Goal: Task Accomplishment & Management: Use online tool/utility

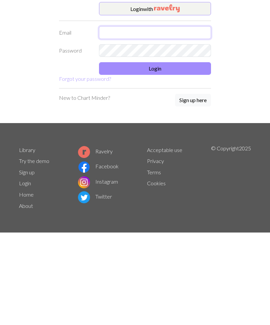
type input "iida.niittymaki@gmail.com"
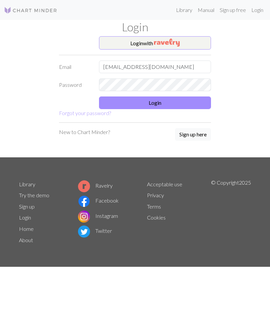
click at [183, 103] on button "Login" at bounding box center [155, 103] width 112 height 13
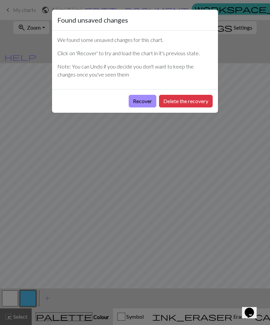
click at [145, 98] on button "Recover" at bounding box center [142, 101] width 28 height 13
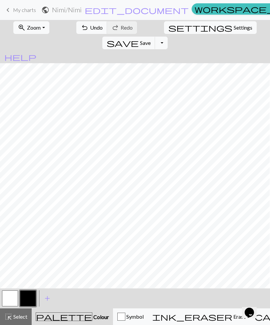
scroll to position [52, 165]
click at [39, 29] on button "zoom_in Zoom Zoom" at bounding box center [31, 27] width 36 height 13
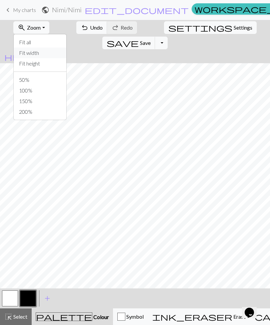
click at [46, 55] on button "Fit width" at bounding box center [40, 53] width 53 height 11
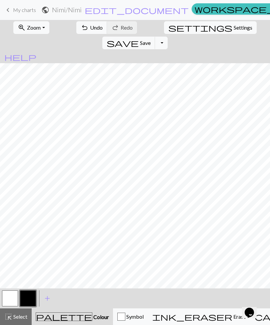
scroll to position [0, 22]
click at [233, 28] on span "Settings" at bounding box center [242, 28] width 19 height 8
select select "aran"
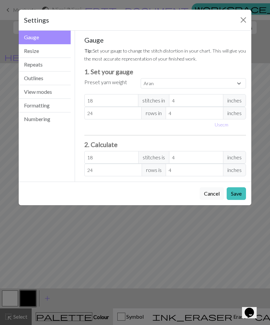
click at [210, 194] on button "Cancel" at bounding box center [211, 193] width 24 height 13
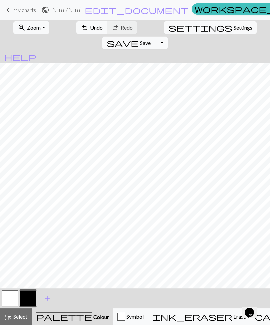
click at [167, 37] on button "Toggle Dropdown" at bounding box center [161, 43] width 13 height 13
click at [83, 31] on button "undo Undo Undo" at bounding box center [91, 27] width 31 height 13
click at [33, 303] on button "button" at bounding box center [28, 299] width 16 height 16
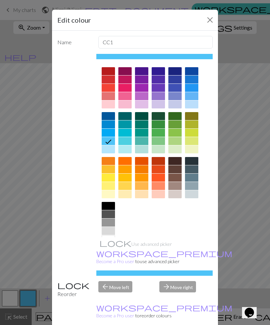
click at [111, 207] on div at bounding box center [108, 206] width 13 height 8
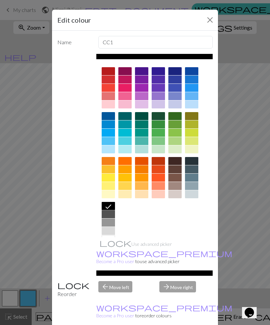
click at [240, 275] on div "Edit colour Name CC1 Use advanced picker workspace_premium Become a Pro user to…" at bounding box center [135, 162] width 270 height 325
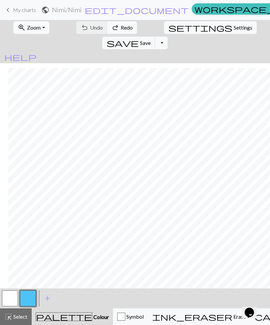
scroll to position [113, 221]
click at [27, 299] on button "button" at bounding box center [28, 299] width 16 height 16
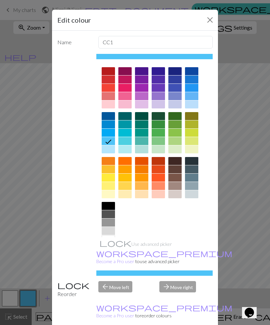
click at [109, 207] on div at bounding box center [108, 206] width 13 height 8
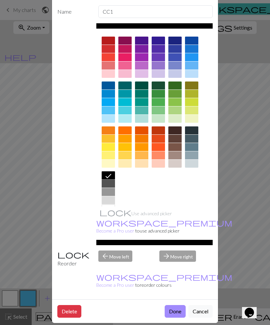
scroll to position [30, 0]
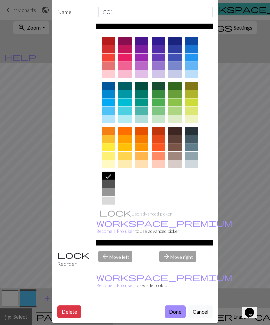
click at [174, 306] on button "Done" at bounding box center [174, 312] width 21 height 13
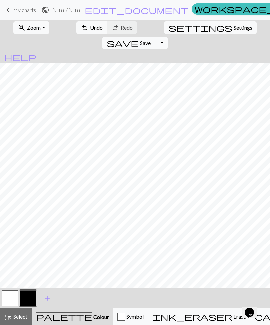
click at [90, 28] on span "Undo" at bounding box center [96, 27] width 13 height 6
click at [83, 31] on button "undo Undo Undo" at bounding box center [91, 27] width 31 height 13
click at [90, 30] on span "Undo" at bounding box center [96, 27] width 13 height 6
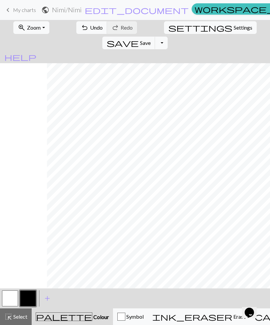
scroll to position [21, 97]
click at [90, 28] on span "Undo" at bounding box center [96, 27] width 13 height 6
click at [90, 27] on span "Undo" at bounding box center [96, 27] width 13 height 6
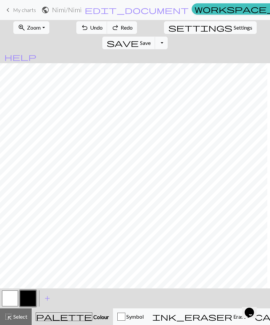
scroll to position [0, 0]
click at [90, 30] on span "Undo" at bounding box center [96, 27] width 13 height 6
click at [90, 31] on span "Undo" at bounding box center [96, 27] width 13 height 6
click at [90, 28] on span "Undo" at bounding box center [96, 27] width 13 height 6
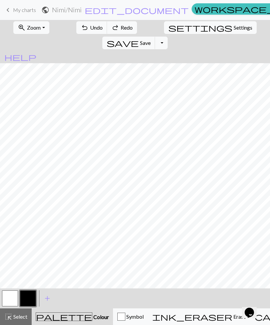
scroll to position [0, 0]
click at [173, 313] on span "ink_eraser" at bounding box center [192, 316] width 80 height 9
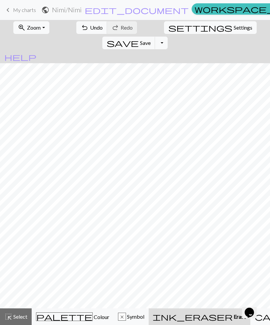
click at [93, 318] on span "Colour" at bounding box center [101, 317] width 17 height 6
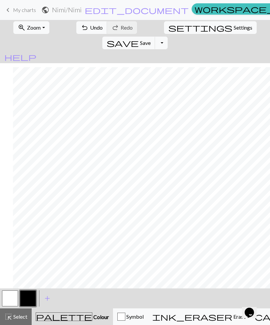
scroll to position [56, 143]
click at [181, 320] on div "ink_eraser Erase Erase" at bounding box center [199, 317] width 94 height 8
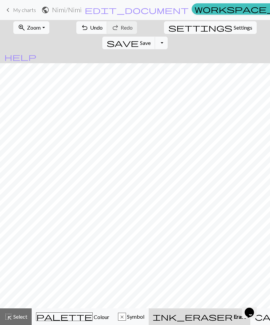
scroll to position [36, 143]
click at [93, 320] on span "Colour" at bounding box center [101, 317] width 17 height 6
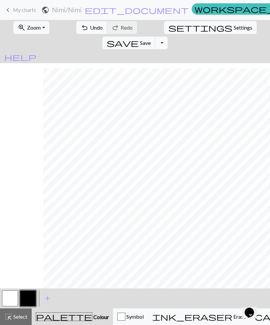
scroll to position [33, 113]
click at [85, 32] on button "undo Undo Undo" at bounding box center [91, 27] width 31 height 13
click at [17, 318] on span "Select" at bounding box center [19, 317] width 15 height 6
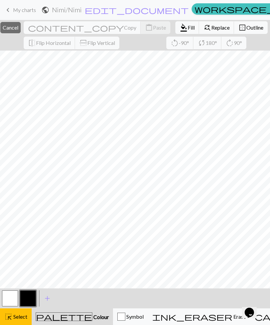
click at [152, 43] on div "close Cancel content_copy Copy content_paste Paste format_color_fill Fill find_…" at bounding box center [135, 35] width 270 height 31
click at [246, 28] on span "Outline" at bounding box center [254, 27] width 17 height 6
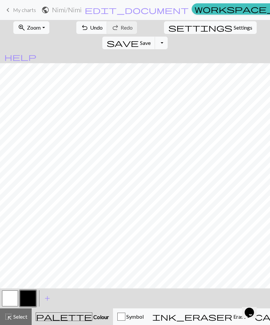
click at [83, 32] on button "undo Undo Undo" at bounding box center [91, 27] width 31 height 13
click at [90, 26] on span "Undo" at bounding box center [96, 27] width 13 height 6
click at [21, 321] on button "highlight_alt Select Select" at bounding box center [16, 317] width 32 height 17
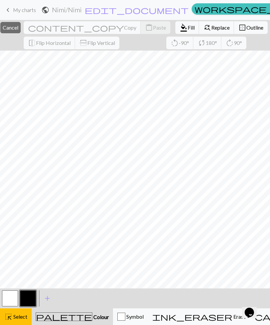
click at [171, 319] on span "ink_eraser" at bounding box center [192, 316] width 80 height 9
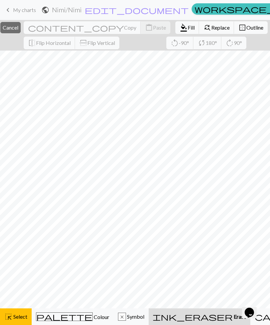
click at [25, 319] on span "Select" at bounding box center [19, 317] width 15 height 6
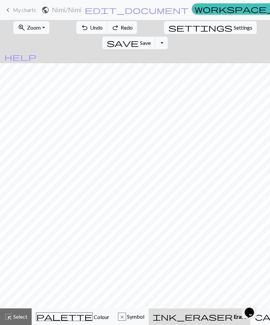
click at [176, 318] on span "ink_eraser" at bounding box center [192, 316] width 80 height 9
click at [117, 321] on button "x Symbol" at bounding box center [131, 317] width 35 height 17
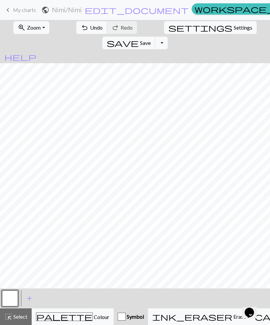
click at [65, 321] on div "palette Colour Colour" at bounding box center [72, 317] width 73 height 9
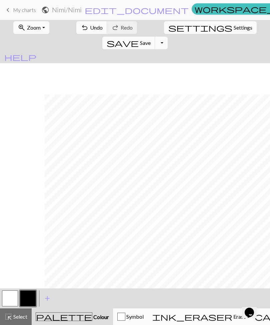
scroll to position [10, 82]
click at [125, 319] on span "Symbol" at bounding box center [134, 317] width 18 height 6
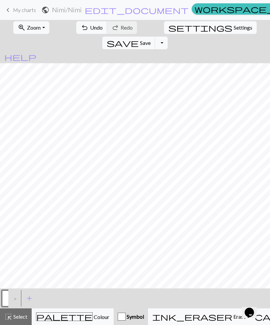
click at [170, 322] on button "ink_eraser Erase Erase" at bounding box center [199, 317] width 102 height 17
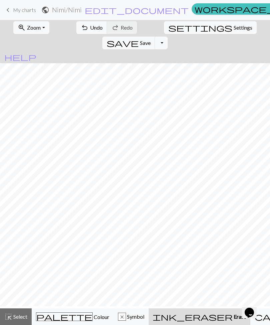
scroll to position [0, 82]
click at [118, 321] on div "x" at bounding box center [121, 317] width 7 height 8
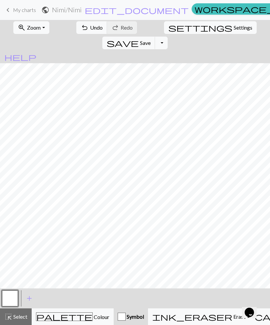
click at [81, 317] on div "palette Colour Colour" at bounding box center [72, 317] width 73 height 9
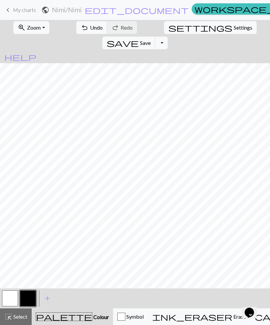
scroll to position [0, 66]
click at [175, 314] on span "ink_eraser" at bounding box center [192, 316] width 80 height 9
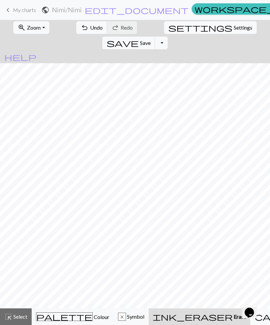
click at [132, 320] on span "Symbol" at bounding box center [135, 317] width 18 height 6
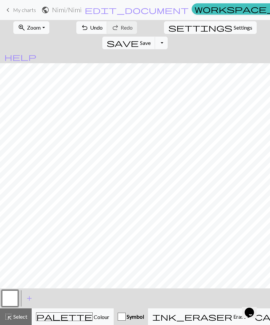
click at [70, 321] on div "palette Colour Colour" at bounding box center [72, 317] width 73 height 9
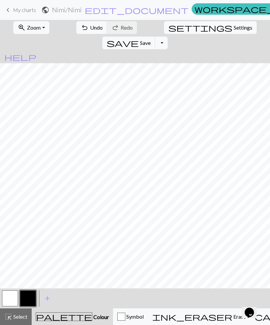
click at [90, 27] on span "Undo" at bounding box center [96, 27] width 13 height 6
click at [90, 26] on span "Undo" at bounding box center [96, 27] width 13 height 6
click at [90, 29] on span "Undo" at bounding box center [96, 27] width 13 height 6
click at [90, 28] on span "Undo" at bounding box center [96, 27] width 13 height 6
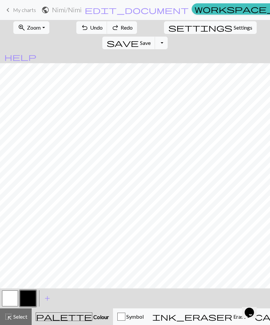
click at [90, 27] on span "Undo" at bounding box center [96, 27] width 13 height 6
click at [90, 31] on span "Undo" at bounding box center [96, 27] width 13 height 6
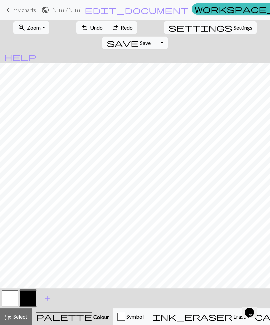
click at [90, 30] on span "Undo" at bounding box center [96, 27] width 13 height 6
click at [83, 31] on button "undo Undo Undo" at bounding box center [91, 27] width 31 height 13
click at [176, 313] on span "ink_eraser" at bounding box center [192, 316] width 80 height 9
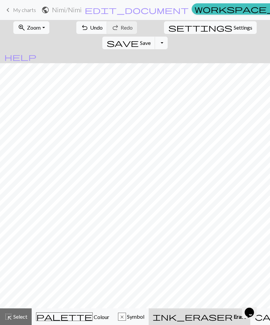
click at [124, 309] on button "x Symbol" at bounding box center [131, 317] width 35 height 17
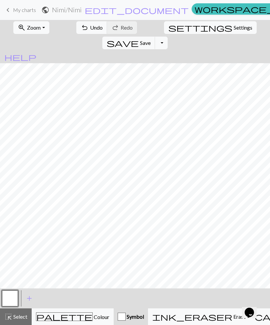
click at [70, 313] on div "palette Colour Colour" at bounding box center [72, 317] width 73 height 9
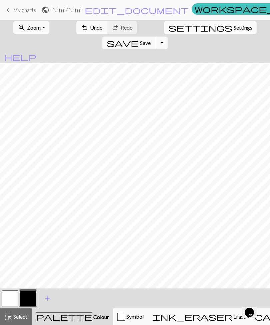
scroll to position [1, 0]
click at [19, 320] on span "Select" at bounding box center [19, 317] width 15 height 6
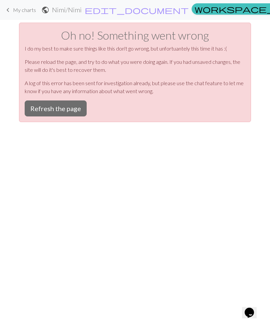
click at [81, 105] on button "Refresh the page" at bounding box center [56, 109] width 62 height 16
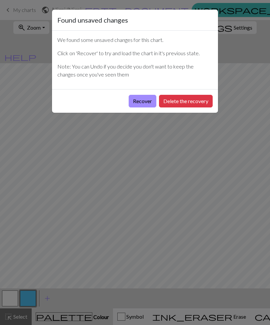
click at [147, 102] on button "Recover" at bounding box center [142, 101] width 28 height 13
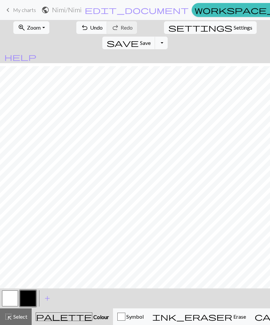
scroll to position [43, 0]
click at [23, 319] on span "Select" at bounding box center [19, 317] width 15 height 6
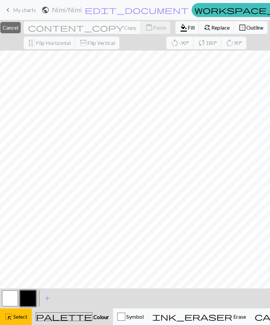
click at [206, 24] on button "find_replace Replace" at bounding box center [216, 27] width 35 height 13
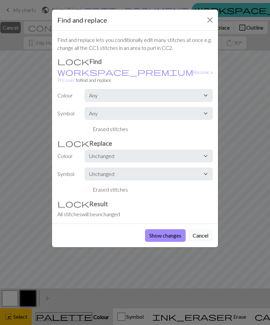
click at [210, 20] on button "Close" at bounding box center [209, 20] width 11 height 11
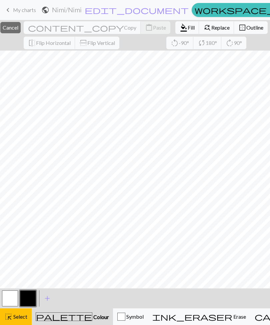
click at [152, 42] on div "close Cancel content_copy Copy content_paste Paste format_color_fill Fill find_…" at bounding box center [135, 35] width 270 height 31
click at [21, 26] on button "close Cancel" at bounding box center [10, 27] width 20 height 11
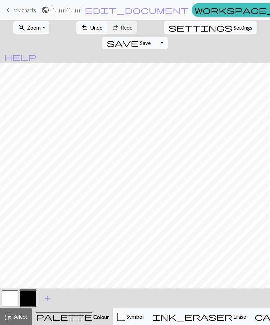
scroll to position [6, 15]
click at [90, 30] on span "Undo" at bounding box center [96, 27] width 13 height 6
click at [175, 317] on span "ink_eraser" at bounding box center [192, 316] width 80 height 9
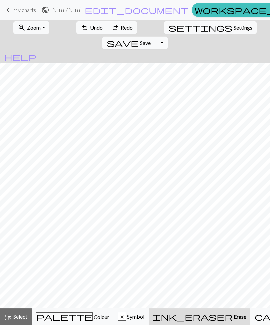
scroll to position [0, 58]
click at [126, 315] on span "Symbol" at bounding box center [135, 317] width 18 height 6
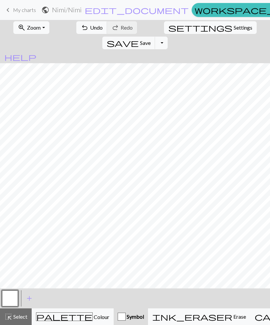
click at [77, 320] on div "palette Colour Colour" at bounding box center [72, 317] width 73 height 9
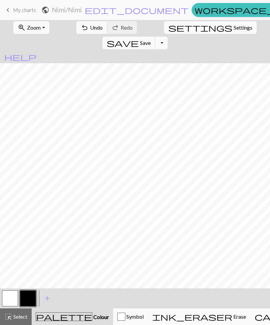
click at [172, 315] on span "ink_eraser" at bounding box center [192, 316] width 80 height 9
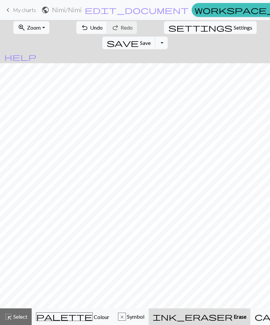
click at [130, 316] on span "Symbol" at bounding box center [135, 317] width 18 height 6
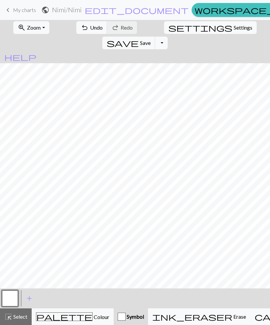
click at [83, 320] on div "palette Colour Colour" at bounding box center [72, 317] width 73 height 9
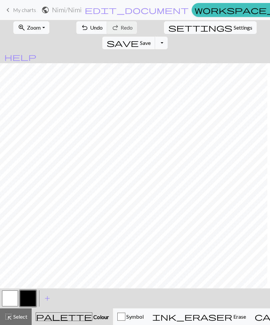
scroll to position [0, 0]
click at [22, 319] on span "Select" at bounding box center [19, 317] width 15 height 6
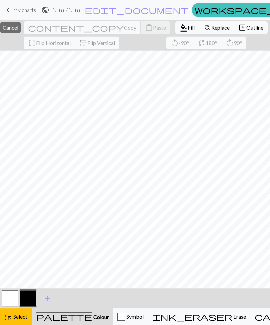
click at [18, 28] on span "Cancel" at bounding box center [11, 27] width 16 height 6
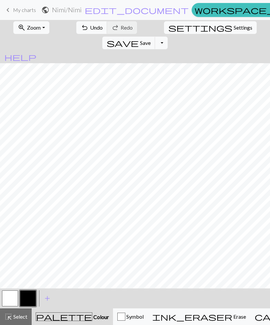
click at [122, 323] on button "Symbol" at bounding box center [130, 317] width 35 height 17
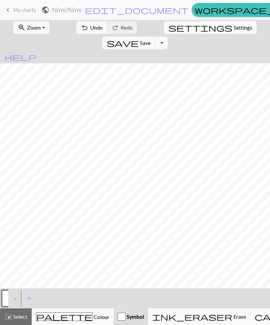
click at [80, 320] on div "palette Colour Colour" at bounding box center [72, 317] width 73 height 9
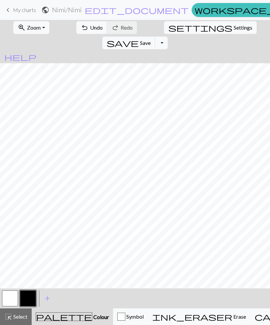
click at [10, 298] on button "button" at bounding box center [10, 299] width 16 height 16
click at [53, 322] on span "palette" at bounding box center [64, 316] width 56 height 9
click at [29, 300] on button "button" at bounding box center [28, 299] width 16 height 16
click at [10, 301] on button "button" at bounding box center [10, 299] width 16 height 16
click at [34, 299] on button "button" at bounding box center [28, 299] width 16 height 16
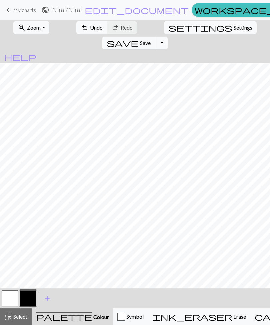
click at [12, 300] on button "button" at bounding box center [10, 299] width 16 height 16
click at [10, 298] on button "button" at bounding box center [10, 299] width 16 height 16
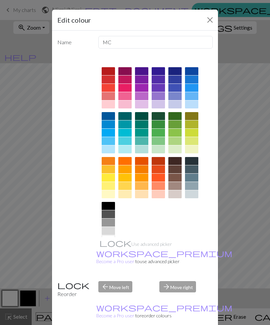
click at [210, 23] on button "Close" at bounding box center [209, 20] width 11 height 11
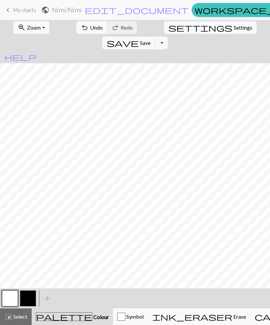
click at [31, 293] on button "button" at bounding box center [28, 299] width 16 height 16
click at [233, 30] on span "Settings" at bounding box center [242, 28] width 19 height 8
select select "aran"
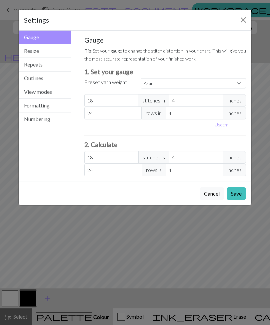
click at [63, 46] on button "Resize" at bounding box center [45, 51] width 52 height 14
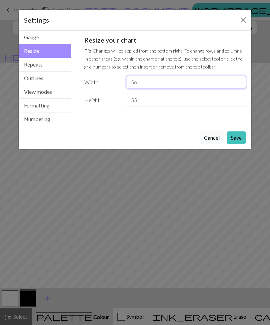
click at [178, 80] on input "56" at bounding box center [185, 82] width 119 height 13
type input "5"
type input "60"
click at [235, 138] on button "Save" at bounding box center [235, 137] width 19 height 13
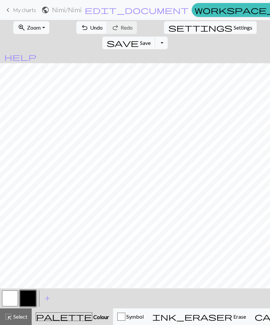
click at [90, 29] on span "Undo" at bounding box center [96, 27] width 13 height 6
click at [35, 27] on span "Zoom" at bounding box center [34, 27] width 14 height 6
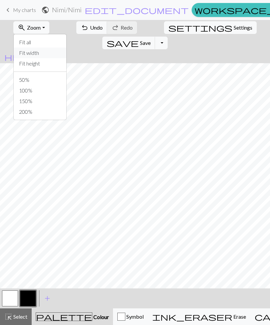
click at [48, 56] on button "Fit width" at bounding box center [40, 53] width 53 height 11
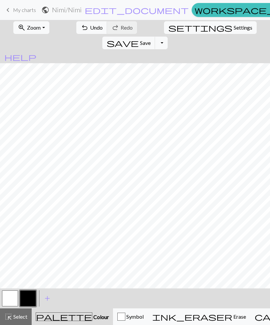
scroll to position [0, 22]
click at [19, 321] on div "highlight_alt Select Select" at bounding box center [15, 317] width 23 height 8
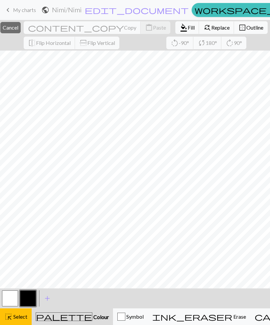
click at [211, 29] on span "Replace" at bounding box center [220, 27] width 18 height 6
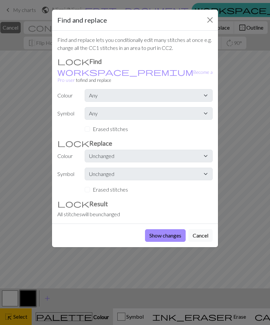
click at [207, 21] on button "Close" at bounding box center [209, 20] width 11 height 11
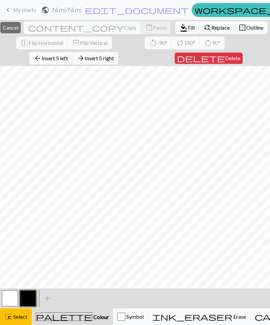
click at [114, 58] on span "Insert 5 right" at bounding box center [99, 58] width 29 height 6
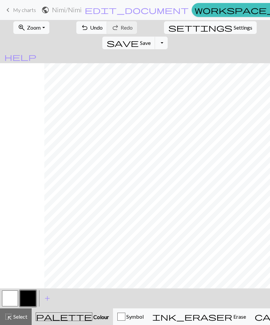
scroll to position [0, 44]
click at [90, 27] on span "Undo" at bounding box center [96, 27] width 13 height 6
click at [90, 28] on span "Undo" at bounding box center [96, 27] width 13 height 6
click at [90, 29] on span "Undo" at bounding box center [96, 27] width 13 height 6
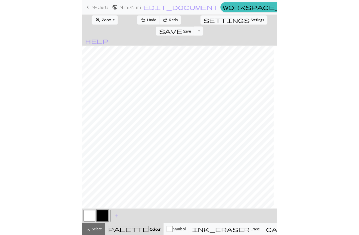
scroll to position [0, 0]
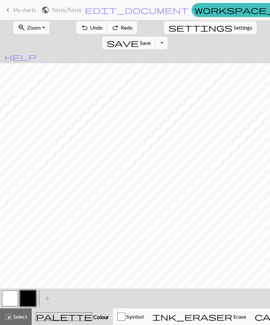
click at [22, 316] on span "Select" at bounding box center [19, 317] width 15 height 6
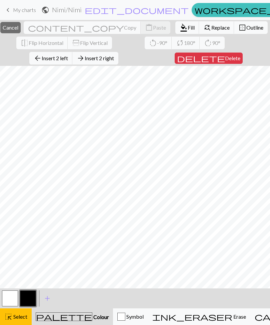
click at [68, 60] on span "Insert 2 left" at bounding box center [55, 58] width 26 height 6
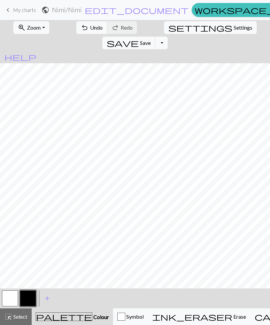
click at [17, 317] on span "Select" at bounding box center [19, 317] width 15 height 6
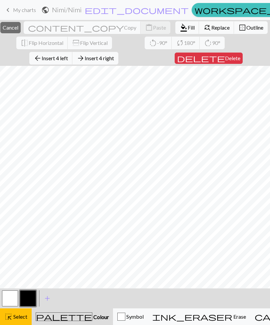
click at [68, 59] on span "Insert 4 left" at bounding box center [55, 58] width 26 height 6
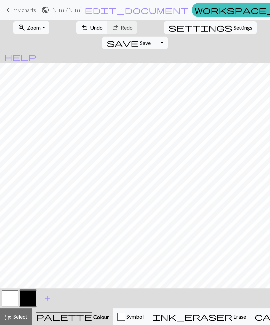
click at [16, 292] on button "button" at bounding box center [10, 299] width 16 height 16
click at [34, 294] on button "button" at bounding box center [28, 299] width 16 height 16
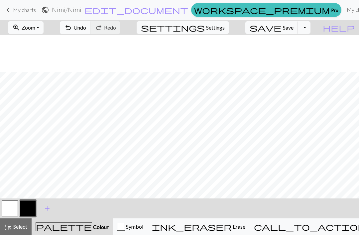
scroll to position [43, 0]
click at [18, 229] on span "Select" at bounding box center [19, 227] width 15 height 6
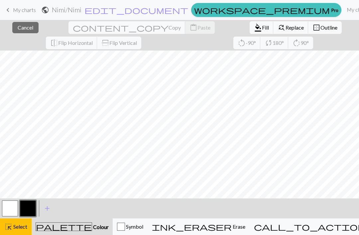
click at [269, 30] on span "Replace" at bounding box center [295, 27] width 18 height 6
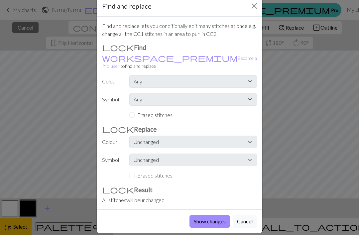
scroll to position [14, 0]
click at [250, 216] on button "Cancel" at bounding box center [245, 222] width 24 height 13
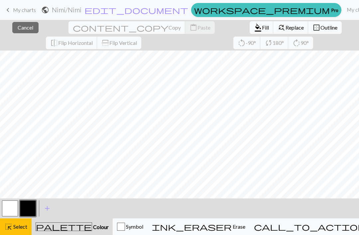
click at [243, 226] on span "Erase" at bounding box center [239, 227] width 14 height 6
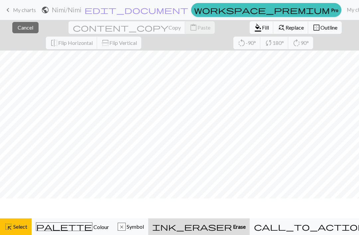
scroll to position [38, 0]
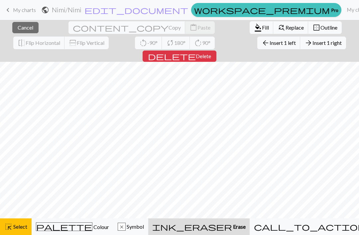
click at [211, 53] on span "Delete" at bounding box center [203, 56] width 15 height 6
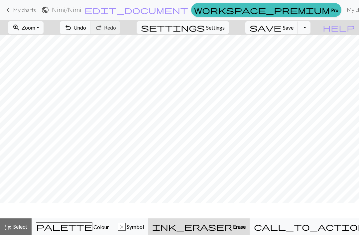
scroll to position [23, 0]
click at [24, 226] on span "Select" at bounding box center [19, 227] width 15 height 6
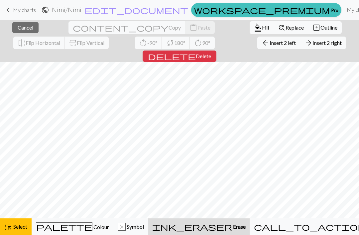
click at [211, 53] on span "Delete" at bounding box center [203, 56] width 15 height 6
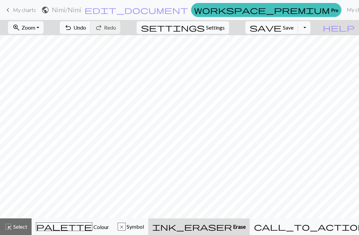
click at [93, 229] on span "Colour" at bounding box center [101, 227] width 17 height 6
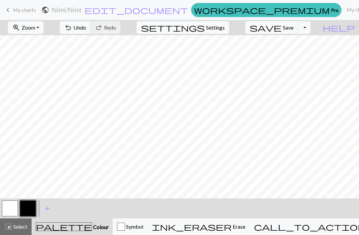
click at [50, 209] on span "add" at bounding box center [47, 208] width 8 height 9
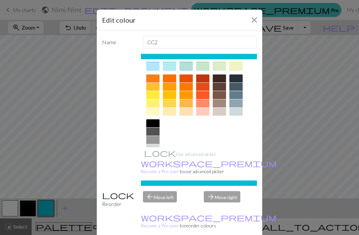
scroll to position [82, 0]
click at [156, 132] on div at bounding box center [152, 132] width 13 height 8
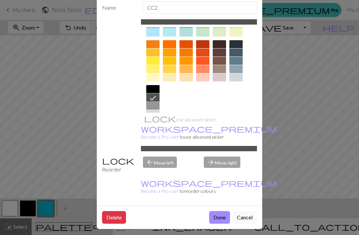
scroll to position [38, 0]
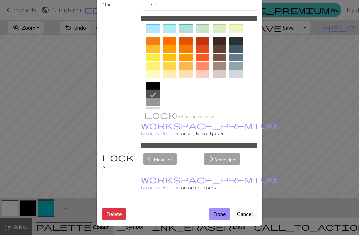
click at [222, 214] on button "Done" at bounding box center [219, 214] width 21 height 13
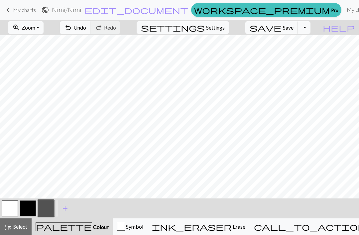
click at [91, 31] on button "undo Undo Undo" at bounding box center [75, 27] width 31 height 13
click at [72, 30] on span "undo" at bounding box center [68, 27] width 8 height 9
click at [91, 30] on button "undo Undo Undo" at bounding box center [75, 27] width 31 height 13
click at [86, 28] on span "Undo" at bounding box center [80, 27] width 13 height 6
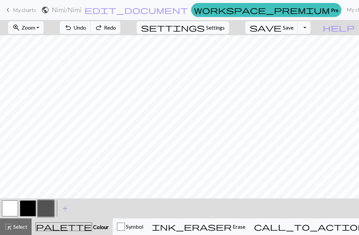
click at [86, 29] on span "Undo" at bounding box center [80, 27] width 13 height 6
click at [86, 30] on span "Undo" at bounding box center [80, 27] width 13 height 6
click at [91, 31] on button "undo Undo Undo" at bounding box center [75, 27] width 31 height 13
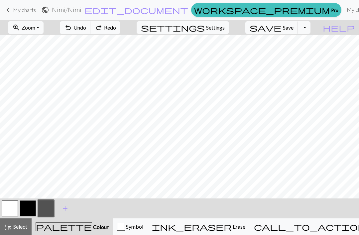
click at [91, 32] on button "undo Undo Undo" at bounding box center [75, 27] width 31 height 13
click at [10, 207] on button "button" at bounding box center [10, 209] width 16 height 16
click at [43, 210] on button "button" at bounding box center [46, 209] width 16 height 16
click at [10, 206] on button "button" at bounding box center [10, 209] width 16 height 16
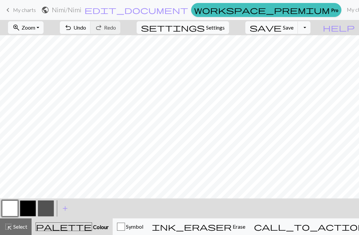
click at [46, 209] on button "button" at bounding box center [46, 209] width 16 height 16
click at [11, 211] on button "button" at bounding box center [10, 209] width 16 height 16
click at [46, 208] on button "button" at bounding box center [46, 209] width 16 height 16
click at [22, 232] on button "highlight_alt Select Select" at bounding box center [16, 227] width 32 height 17
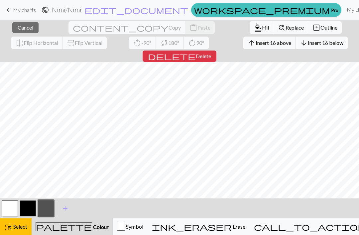
click at [254, 32] on span "format_color_fill" at bounding box center [258, 27] width 8 height 9
click at [254, 28] on span "format_color_fill" at bounding box center [258, 27] width 8 height 9
click at [254, 27] on span "format_color_fill" at bounding box center [258, 27] width 8 height 9
click at [7, 209] on button "button" at bounding box center [10, 209] width 16 height 16
click at [262, 28] on span "Fill" at bounding box center [265, 27] width 7 height 6
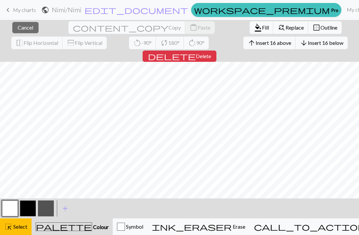
click at [88, 231] on div "palette Colour Colour" at bounding box center [72, 227] width 73 height 9
click at [11, 209] on button "button" at bounding box center [10, 209] width 16 height 16
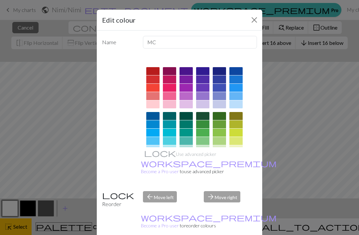
click at [259, 21] on button "Close" at bounding box center [254, 20] width 11 height 11
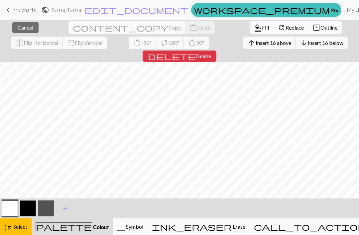
click at [262, 29] on span "Fill" at bounding box center [265, 27] width 7 height 6
click at [254, 27] on span "format_color_fill" at bounding box center [258, 27] width 8 height 9
click at [262, 27] on span "Fill" at bounding box center [265, 27] width 7 height 6
click at [26, 32] on button "close Cancel" at bounding box center [25, 27] width 26 height 11
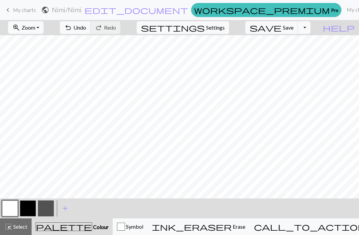
click at [30, 212] on button "button" at bounding box center [28, 209] width 16 height 16
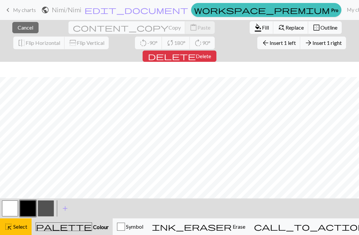
scroll to position [58, 0]
click at [25, 29] on span "Cancel" at bounding box center [26, 27] width 16 height 6
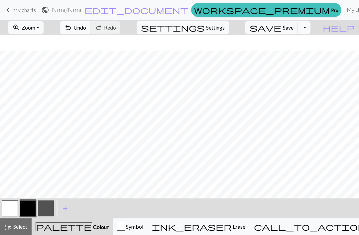
scroll to position [43, 0]
click at [92, 230] on span "Colour" at bounding box center [100, 227] width 17 height 6
click at [91, 32] on button "undo Undo Undo" at bounding box center [75, 27] width 31 height 13
click at [11, 207] on button "button" at bounding box center [10, 209] width 16 height 16
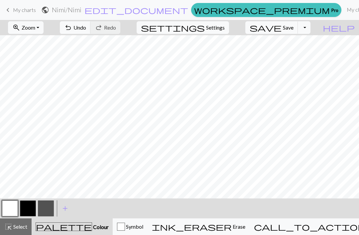
click at [28, 210] on button "button" at bounding box center [28, 209] width 16 height 16
click at [13, 208] on button "button" at bounding box center [10, 209] width 16 height 16
click at [28, 210] on button "button" at bounding box center [28, 209] width 16 height 16
click at [15, 209] on button "button" at bounding box center [10, 209] width 16 height 16
click at [33, 209] on button "button" at bounding box center [28, 209] width 16 height 16
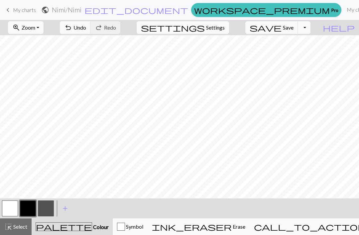
click at [13, 210] on button "button" at bounding box center [10, 209] width 16 height 16
click at [32, 211] on button "button" at bounding box center [28, 209] width 16 height 16
click at [13, 211] on button "button" at bounding box center [10, 209] width 16 height 16
click at [30, 209] on button "button" at bounding box center [28, 209] width 16 height 16
click at [14, 208] on button "button" at bounding box center [10, 209] width 16 height 16
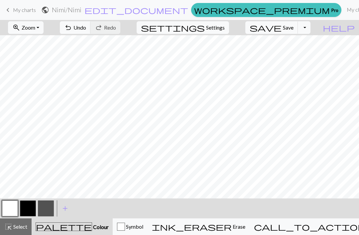
click at [28, 210] on button "button" at bounding box center [28, 209] width 16 height 16
click at [11, 208] on button "button" at bounding box center [10, 209] width 16 height 16
click at [30, 209] on button "button" at bounding box center [28, 209] width 16 height 16
click at [86, 30] on span "Undo" at bounding box center [80, 27] width 13 height 6
click at [12, 209] on button "button" at bounding box center [10, 209] width 16 height 16
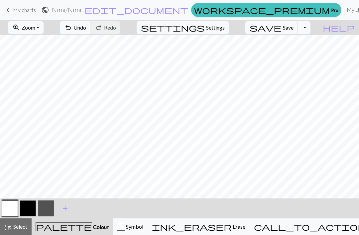
click at [29, 211] on button "button" at bounding box center [28, 209] width 16 height 16
click at [65, 212] on span "add" at bounding box center [65, 208] width 8 height 9
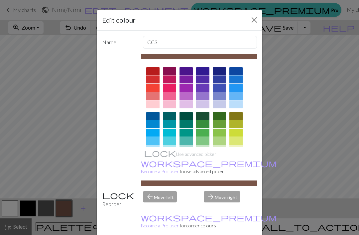
click at [171, 161] on div at bounding box center [169, 161] width 13 height 8
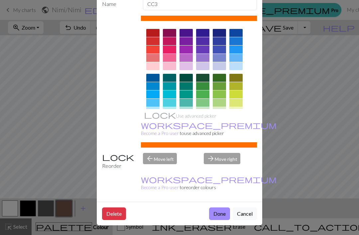
scroll to position [38, 0]
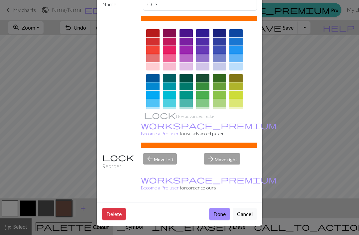
click at [218, 216] on button "Done" at bounding box center [219, 214] width 21 height 13
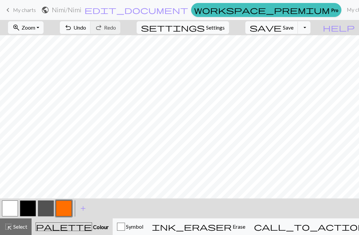
click at [86, 29] on span "Undo" at bounding box center [80, 27] width 13 height 6
click at [15, 211] on button "button" at bounding box center [10, 209] width 16 height 16
click at [63, 213] on button "button" at bounding box center [64, 209] width 16 height 16
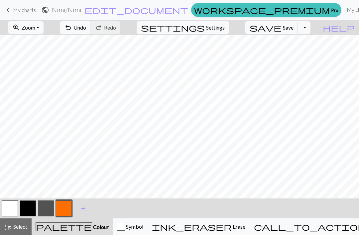
click at [12, 211] on button "button" at bounding box center [10, 209] width 16 height 16
click at [69, 208] on button "button" at bounding box center [64, 209] width 16 height 16
click at [143, 225] on div "Symbol" at bounding box center [130, 227] width 26 height 8
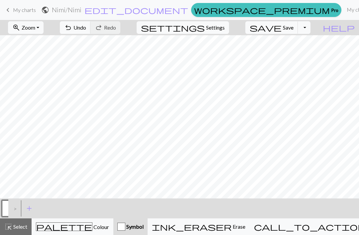
click at [88, 229] on div "palette Colour Colour" at bounding box center [72, 227] width 73 height 9
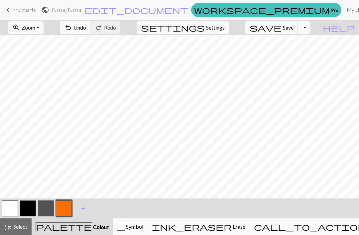
scroll to position [43, 0]
click at [84, 208] on span "add" at bounding box center [83, 208] width 8 height 9
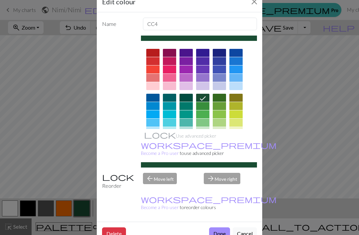
scroll to position [18, 0]
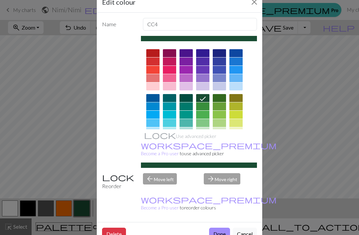
click at [189, 143] on div at bounding box center [186, 143] width 13 height 8
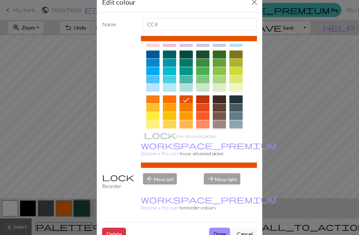
scroll to position [44, 0]
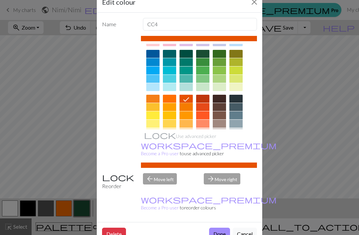
click at [214, 229] on button "Done" at bounding box center [219, 234] width 21 height 13
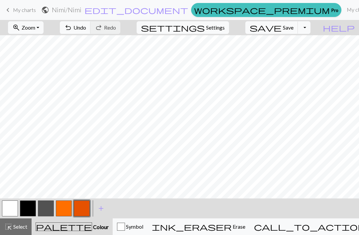
click at [10, 213] on button "button" at bounding box center [10, 209] width 16 height 16
click at [84, 212] on button "button" at bounding box center [82, 209] width 16 height 16
click at [10, 211] on button "button" at bounding box center [10, 209] width 16 height 16
click at [13, 209] on button "button" at bounding box center [10, 209] width 16 height 16
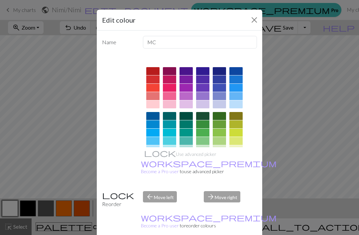
click at [254, 19] on button "Close" at bounding box center [254, 20] width 11 height 11
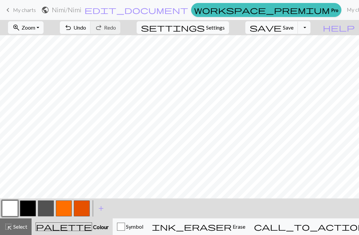
click at [19, 231] on div "highlight_alt Select Select" at bounding box center [15, 227] width 23 height 8
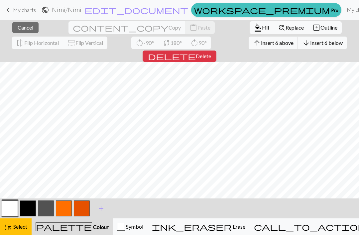
click at [261, 43] on span "Insert 6 above" at bounding box center [277, 43] width 33 height 6
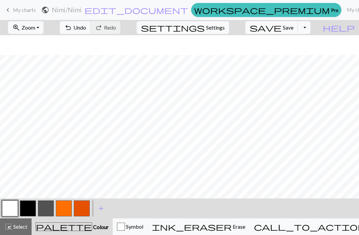
scroll to position [63, 0]
click at [64, 209] on button "button" at bounding box center [64, 209] width 16 height 16
click at [86, 26] on span "Undo" at bounding box center [80, 27] width 13 height 6
click at [86, 30] on span "Undo" at bounding box center [80, 27] width 13 height 6
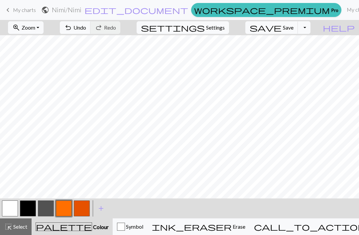
click at [21, 229] on span "Select" at bounding box center [19, 227] width 15 height 6
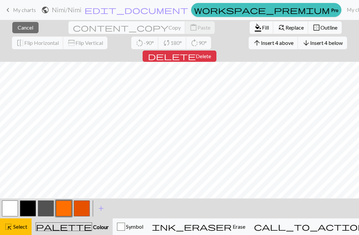
click at [261, 44] on span "Insert 4 above" at bounding box center [277, 43] width 33 height 6
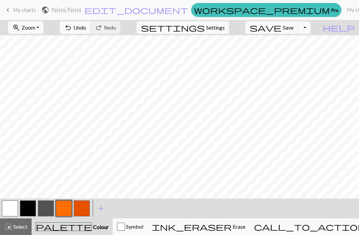
click at [86, 210] on button "button" at bounding box center [82, 209] width 16 height 16
click at [17, 228] on span "Select" at bounding box center [19, 227] width 15 height 6
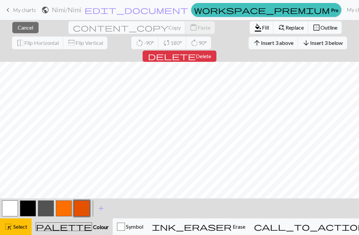
click at [261, 45] on span "Insert 3 above" at bounding box center [277, 43] width 33 height 6
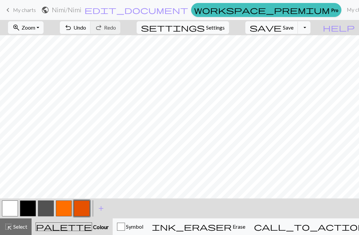
click at [91, 33] on button "undo Undo Undo" at bounding box center [75, 27] width 31 height 13
click at [91, 32] on button "undo Undo Undo" at bounding box center [75, 27] width 31 height 13
click at [72, 30] on span "undo" at bounding box center [68, 27] width 8 height 9
click at [86, 29] on span "Undo" at bounding box center [80, 27] width 13 height 6
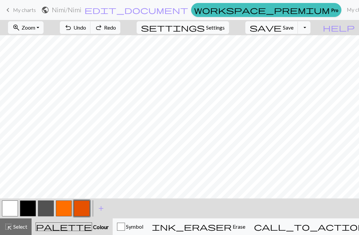
click at [72, 32] on span "undo" at bounding box center [68, 27] width 8 height 9
click at [72, 31] on span "undo" at bounding box center [68, 27] width 8 height 9
click at [91, 30] on button "undo Undo Undo" at bounding box center [75, 27] width 31 height 13
click at [91, 32] on button "undo Undo Undo" at bounding box center [75, 27] width 31 height 13
click at [91, 31] on button "undo Undo Undo" at bounding box center [75, 27] width 31 height 13
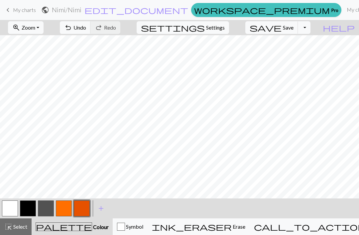
click at [12, 209] on button "button" at bounding box center [10, 209] width 16 height 16
click at [83, 210] on button "button" at bounding box center [82, 209] width 16 height 16
click at [86, 29] on span "Undo" at bounding box center [80, 27] width 13 height 6
click at [86, 28] on span "Undo" at bounding box center [80, 27] width 13 height 6
click at [86, 29] on span "Undo" at bounding box center [80, 27] width 13 height 6
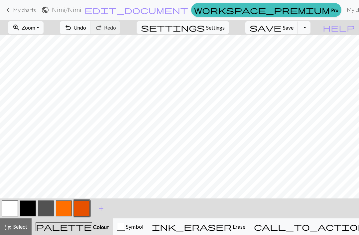
click at [86, 30] on span "Undo" at bounding box center [80, 27] width 13 height 6
click at [86, 29] on span "Undo" at bounding box center [80, 27] width 13 height 6
click at [86, 28] on span "Undo" at bounding box center [80, 27] width 13 height 6
click at [86, 29] on span "Undo" at bounding box center [80, 27] width 13 height 6
click at [86, 30] on span "Undo" at bounding box center [80, 27] width 13 height 6
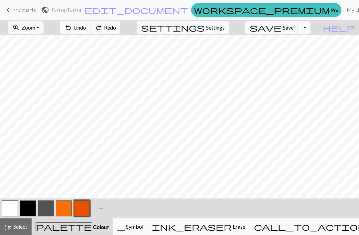
click at [86, 29] on span "Undo" at bounding box center [80, 27] width 13 height 6
click at [91, 31] on button "undo Undo Undo" at bounding box center [75, 27] width 31 height 13
click at [86, 29] on span "Undo" at bounding box center [80, 27] width 13 height 6
click at [100, 208] on span "add" at bounding box center [101, 208] width 8 height 9
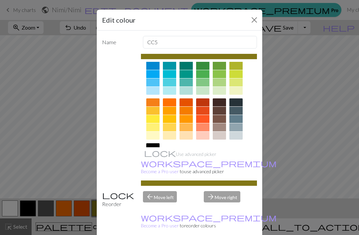
scroll to position [59, 0]
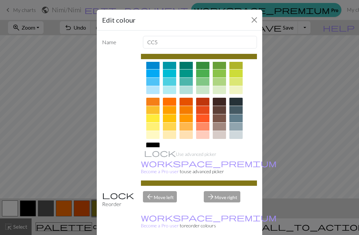
click at [222, 103] on div at bounding box center [219, 102] width 13 height 8
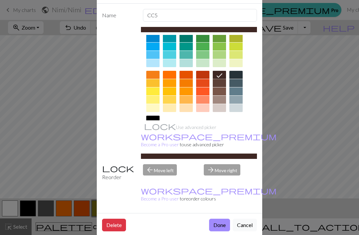
scroll to position [30, 0]
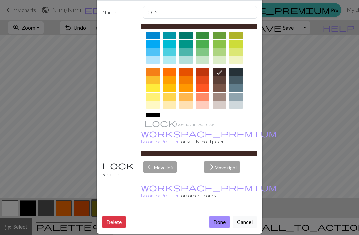
click at [212, 221] on button "Done" at bounding box center [219, 222] width 21 height 13
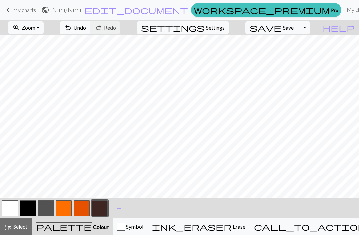
click at [91, 33] on button "undo Undo Undo" at bounding box center [75, 27] width 31 height 13
click at [72, 31] on span "undo" at bounding box center [68, 27] width 8 height 9
click at [11, 209] on button "button" at bounding box center [10, 209] width 16 height 16
click at [102, 211] on button "button" at bounding box center [100, 209] width 16 height 16
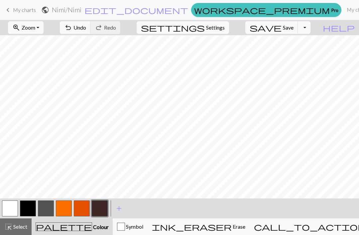
click at [86, 30] on span "Undo" at bounding box center [80, 27] width 13 height 6
click at [72, 32] on span "undo" at bounding box center [68, 27] width 8 height 9
click at [91, 32] on button "undo Undo Undo" at bounding box center [75, 27] width 31 height 13
click at [72, 32] on span "undo" at bounding box center [68, 27] width 8 height 9
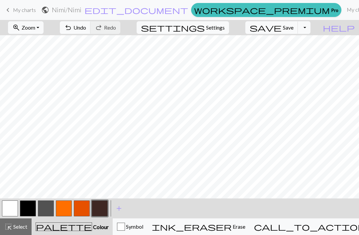
click at [21, 227] on span "Select" at bounding box center [19, 227] width 15 height 6
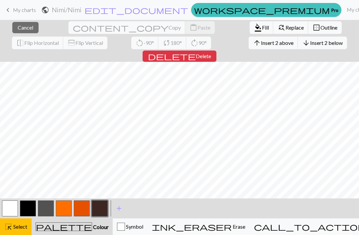
click at [261, 46] on span "Insert 2 above" at bounding box center [277, 43] width 33 height 6
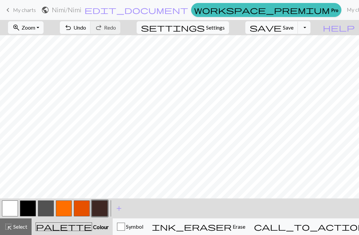
click at [123, 205] on button "add Add a colour" at bounding box center [119, 208] width 17 height 17
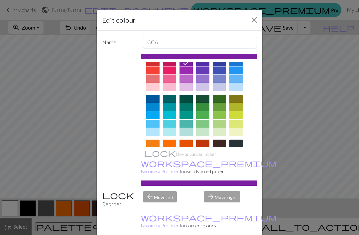
scroll to position [20, 0]
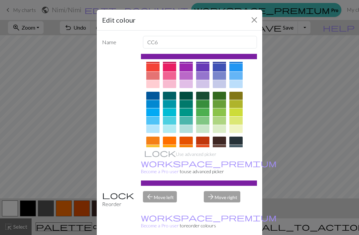
click at [222, 158] on div at bounding box center [219, 157] width 13 height 8
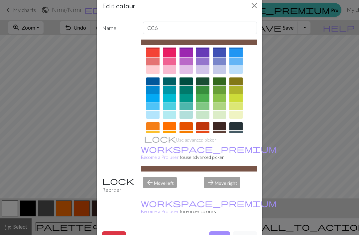
scroll to position [34, 0]
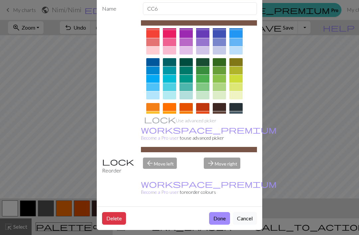
click at [218, 219] on button "Done" at bounding box center [219, 218] width 21 height 13
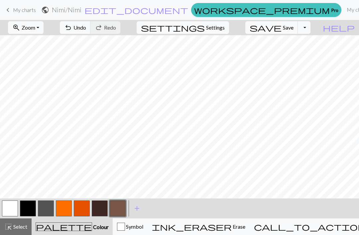
click at [86, 27] on span "Undo" at bounding box center [80, 27] width 13 height 6
click at [86, 25] on span "Undo" at bounding box center [80, 27] width 13 height 6
click at [86, 27] on span "Undo" at bounding box center [80, 27] width 13 height 6
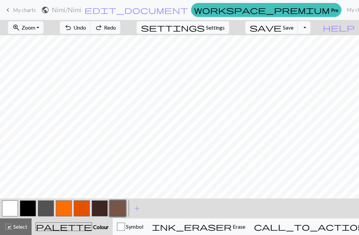
click at [86, 27] on span "Undo" at bounding box center [80, 27] width 13 height 6
click at [86, 28] on span "Undo" at bounding box center [80, 27] width 13 height 6
click at [86, 29] on span "Undo" at bounding box center [80, 27] width 13 height 6
click at [86, 28] on span "Undo" at bounding box center [80, 27] width 13 height 6
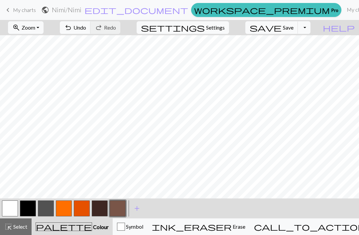
click at [13, 230] on span "Select" at bounding box center [19, 227] width 15 height 6
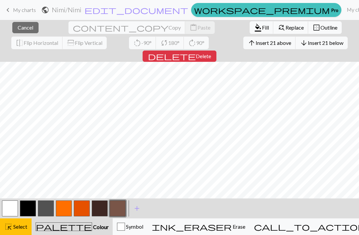
click at [256, 40] on span "Insert 21 above" at bounding box center [274, 43] width 36 height 6
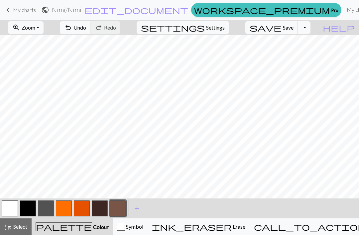
click at [136, 210] on span "add" at bounding box center [137, 208] width 8 height 9
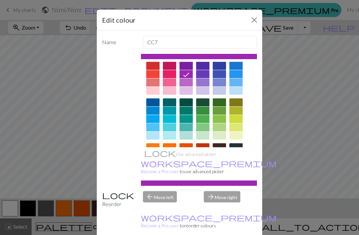
scroll to position [17, 0]
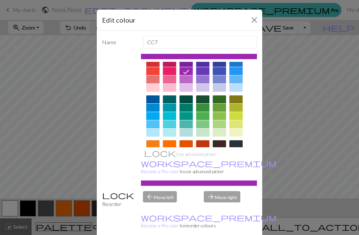
click at [155, 153] on div at bounding box center [152, 153] width 13 height 8
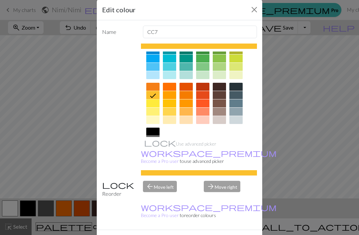
scroll to position [64, 0]
click at [153, 132] on div at bounding box center [152, 132] width 13 height 8
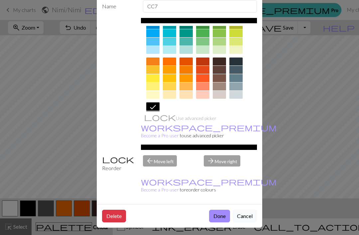
scroll to position [37, 0]
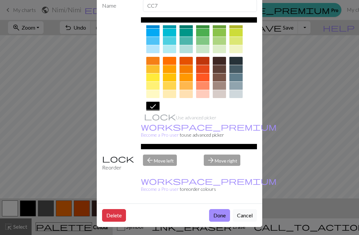
click at [221, 217] on button "Done" at bounding box center [219, 215] width 21 height 13
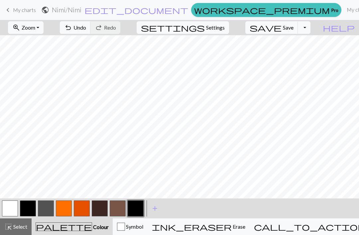
click at [91, 34] on button "undo Undo Undo" at bounding box center [75, 27] width 31 height 13
click at [91, 33] on button "undo Undo Undo" at bounding box center [75, 27] width 31 height 13
click at [108, 34] on div "undo Undo Undo redo Redo Redo" at bounding box center [90, 27] width 71 height 15
click at [91, 32] on button "undo Undo Undo" at bounding box center [75, 27] width 31 height 13
click at [91, 33] on button "undo Undo Undo" at bounding box center [75, 27] width 31 height 13
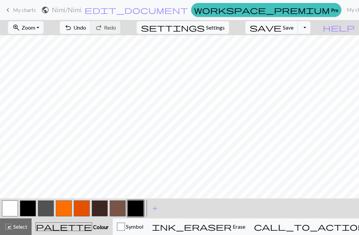
click at [86, 27] on span "Undo" at bounding box center [80, 27] width 13 height 6
click at [86, 29] on span "Undo" at bounding box center [80, 27] width 13 height 6
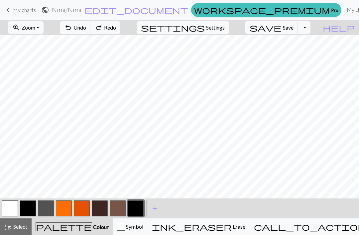
click at [86, 29] on span "Undo" at bounding box center [80, 27] width 13 height 6
click at [86, 30] on span "Undo" at bounding box center [80, 27] width 13 height 6
click at [86, 29] on span "Undo" at bounding box center [80, 27] width 13 height 6
click at [86, 30] on span "Undo" at bounding box center [80, 27] width 13 height 6
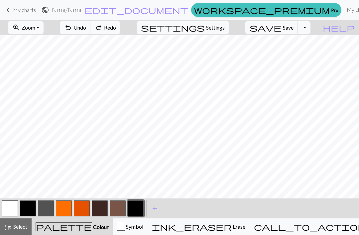
click at [86, 30] on span "Undo" at bounding box center [80, 27] width 13 height 6
click at [155, 209] on span "add" at bounding box center [155, 208] width 8 height 9
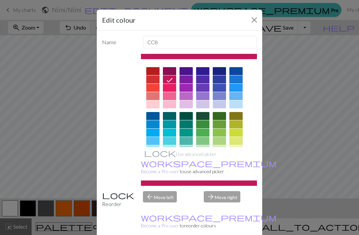
click at [250, 15] on button "Close" at bounding box center [254, 20] width 11 height 11
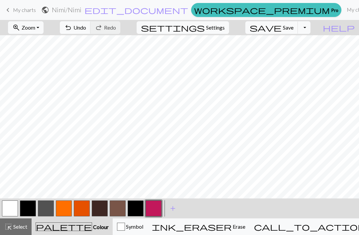
click at [140, 209] on button "button" at bounding box center [136, 209] width 16 height 16
click at [137, 210] on button "button" at bounding box center [136, 209] width 16 height 16
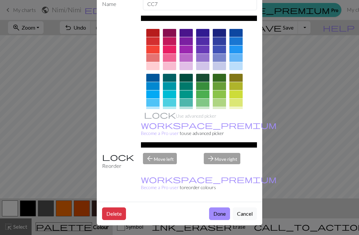
scroll to position [38, 0]
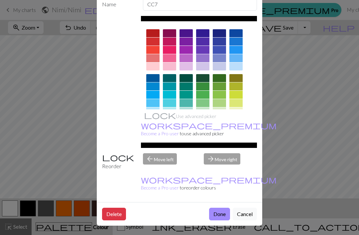
click at [119, 215] on button "Delete" at bounding box center [114, 214] width 24 height 13
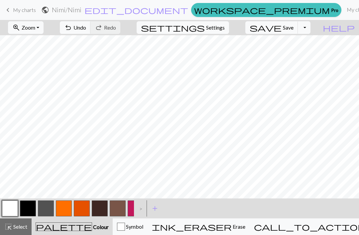
click at [132, 209] on button "button" at bounding box center [136, 209] width 16 height 16
click at [8, 213] on button "button" at bounding box center [10, 209] width 16 height 16
click at [132, 207] on button "button" at bounding box center [136, 209] width 16 height 16
click at [86, 29] on span "Undo" at bounding box center [80, 27] width 13 height 6
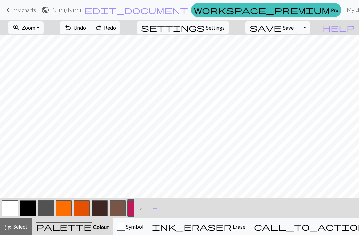
click at [86, 29] on span "Undo" at bounding box center [80, 27] width 13 height 6
click at [86, 31] on span "Undo" at bounding box center [80, 27] width 13 height 6
click at [91, 31] on button "undo Undo Undo" at bounding box center [75, 27] width 31 height 13
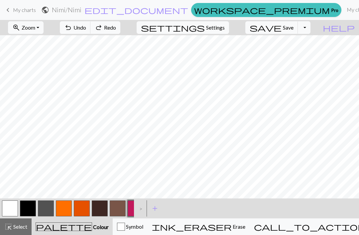
click at [91, 31] on button "undo Undo Undo" at bounding box center [75, 27] width 31 height 13
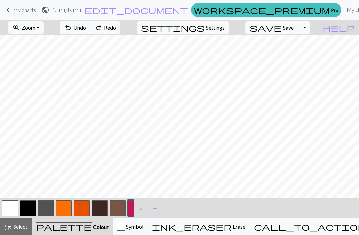
click at [91, 31] on button "undo Undo Undo" at bounding box center [75, 27] width 31 height 13
click at [72, 32] on span "undo" at bounding box center [68, 27] width 8 height 9
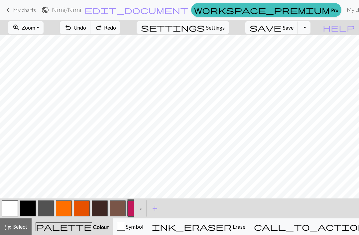
click at [72, 32] on span "undo" at bounding box center [68, 27] width 8 height 9
click at [91, 32] on button "undo Undo Undo" at bounding box center [75, 27] width 31 height 13
click at [72, 32] on span "undo" at bounding box center [68, 27] width 8 height 9
click at [116, 29] on span "Redo" at bounding box center [110, 27] width 12 height 6
click at [91, 31] on button "undo Undo Undo" at bounding box center [75, 27] width 31 height 13
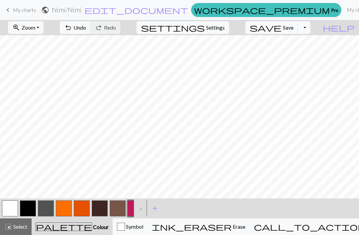
click at [86, 31] on span "Undo" at bounding box center [80, 27] width 13 height 6
click at [72, 28] on span "undo" at bounding box center [68, 27] width 8 height 9
click at [86, 26] on span "Undo" at bounding box center [80, 27] width 13 height 6
click at [86, 28] on span "Undo" at bounding box center [80, 27] width 13 height 6
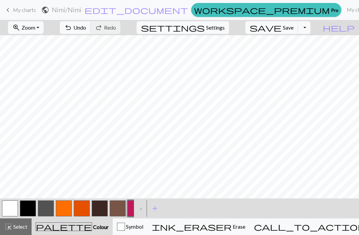
click at [91, 34] on button "undo Undo Undo" at bounding box center [75, 27] width 31 height 13
click at [155, 208] on span "add" at bounding box center [155, 208] width 8 height 9
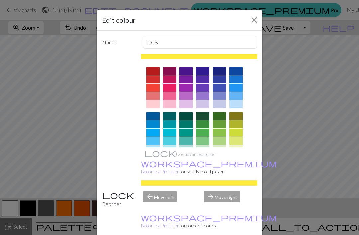
click at [171, 95] on div at bounding box center [169, 96] width 13 height 8
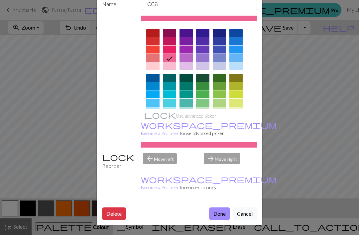
scroll to position [38, 0]
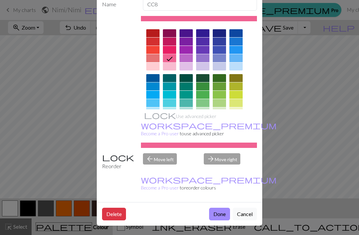
click at [219, 214] on button "Done" at bounding box center [219, 214] width 21 height 13
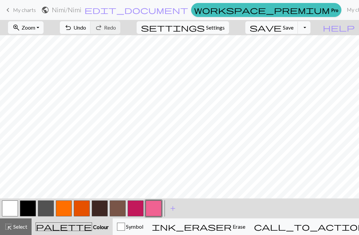
click at [86, 29] on span "Undo" at bounding box center [80, 27] width 13 height 6
click at [72, 29] on span "undo" at bounding box center [68, 27] width 8 height 9
click at [28, 227] on button "highlight_alt Select Select" at bounding box center [16, 227] width 32 height 17
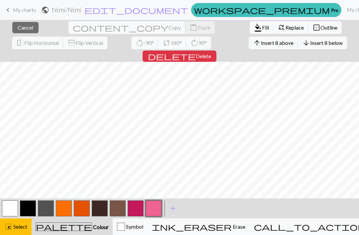
click at [261, 43] on span "Insert 8 above" at bounding box center [277, 43] width 33 height 6
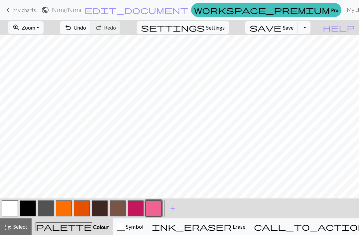
click at [136, 209] on button "button" at bounding box center [136, 209] width 16 height 16
click at [91, 32] on button "undo Undo Undo" at bounding box center [75, 27] width 31 height 13
click at [11, 208] on button "button" at bounding box center [10, 209] width 16 height 16
click at [136, 209] on button "button" at bounding box center [136, 209] width 16 height 16
click at [86, 29] on span "Undo" at bounding box center [80, 27] width 13 height 6
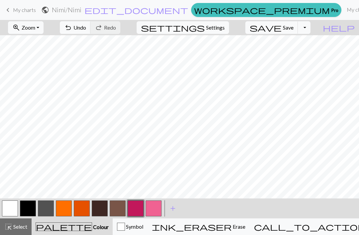
click at [149, 208] on button "button" at bounding box center [154, 209] width 16 height 16
click at [11, 228] on span "highlight_alt" at bounding box center [8, 226] width 8 height 9
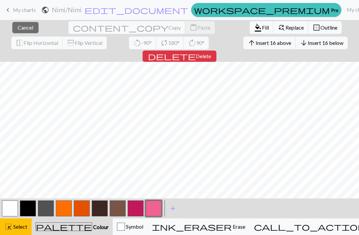
click at [256, 44] on span "Insert 16 above" at bounding box center [274, 43] width 36 height 6
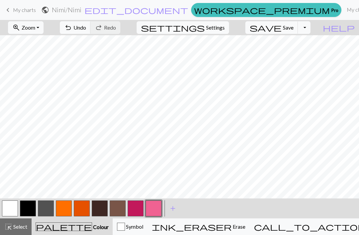
click at [91, 34] on button "undo Undo Undo" at bounding box center [75, 27] width 31 height 13
click at [91, 31] on button "undo Undo Undo" at bounding box center [75, 27] width 31 height 13
click at [86, 31] on span "Undo" at bounding box center [80, 27] width 13 height 6
click at [72, 32] on span "undo" at bounding box center [68, 27] width 8 height 9
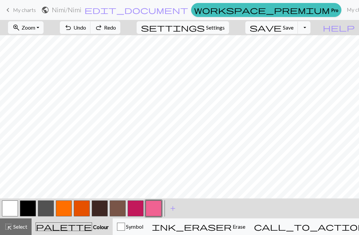
click at [91, 32] on button "undo Undo Undo" at bounding box center [75, 27] width 31 height 13
click at [86, 26] on span "Undo" at bounding box center [80, 27] width 13 height 6
click at [5, 211] on button "button" at bounding box center [10, 209] width 16 height 16
click at [151, 208] on button "button" at bounding box center [154, 209] width 16 height 16
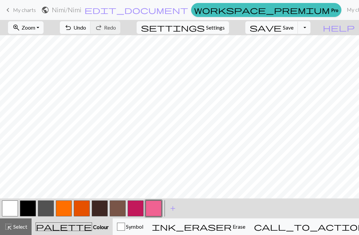
click at [86, 30] on span "Undo" at bounding box center [80, 27] width 13 height 6
click at [24, 228] on span "Select" at bounding box center [19, 227] width 15 height 6
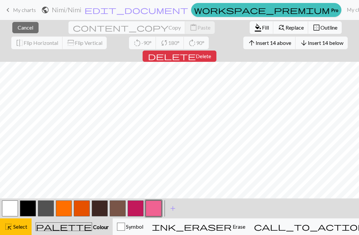
click at [256, 43] on span "Insert 14 above" at bounding box center [274, 43] width 36 height 6
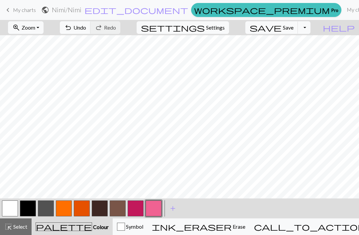
click at [169, 210] on span "add" at bounding box center [173, 208] width 8 height 9
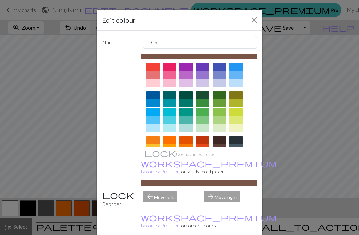
scroll to position [36, 0]
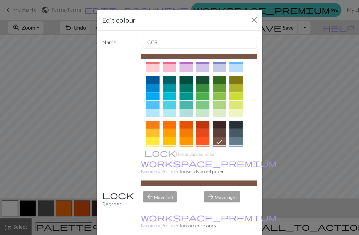
click at [154, 134] on div at bounding box center [152, 133] width 13 height 8
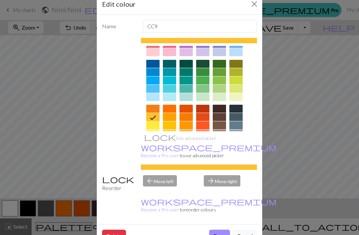
scroll to position [32, 0]
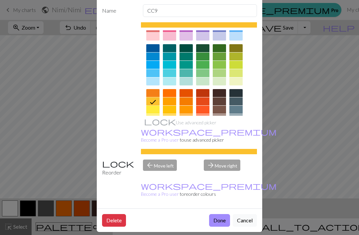
click at [214, 220] on button "Done" at bounding box center [219, 220] width 21 height 13
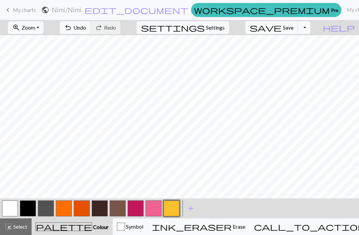
click at [91, 31] on button "undo Undo Undo" at bounding box center [75, 27] width 31 height 13
click at [11, 211] on button "button" at bounding box center [10, 209] width 16 height 16
click at [171, 209] on button "button" at bounding box center [172, 209] width 16 height 16
click at [86, 30] on span "Undo" at bounding box center [80, 27] width 13 height 6
click at [72, 30] on span "undo" at bounding box center [68, 27] width 8 height 9
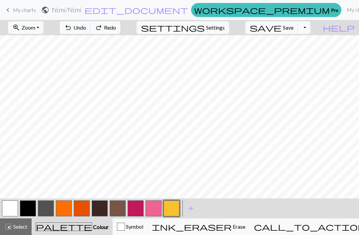
click at [72, 30] on span "undo" at bounding box center [68, 27] width 8 height 9
click at [72, 32] on span "undo" at bounding box center [68, 27] width 8 height 9
click at [72, 31] on span "undo" at bounding box center [68, 27] width 8 height 9
click at [91, 31] on button "undo Undo Undo" at bounding box center [75, 27] width 31 height 13
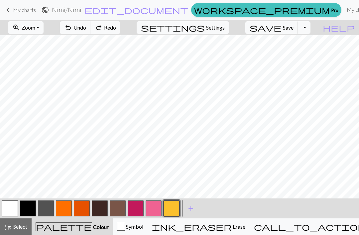
click at [91, 31] on button "undo Undo Undo" at bounding box center [75, 27] width 31 height 13
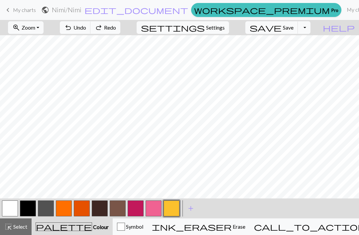
click at [86, 31] on span "Undo" at bounding box center [80, 27] width 13 height 6
click at [91, 32] on button "undo Undo Undo" at bounding box center [75, 27] width 31 height 13
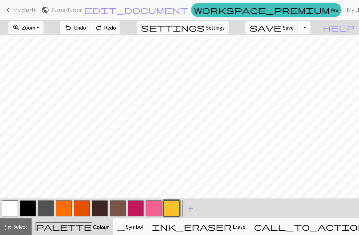
click at [91, 33] on button "undo Undo Undo" at bounding box center [75, 27] width 31 height 13
click at [91, 32] on button "undo Undo Undo" at bounding box center [75, 27] width 31 height 13
click at [91, 33] on button "undo Undo Undo" at bounding box center [75, 27] width 31 height 13
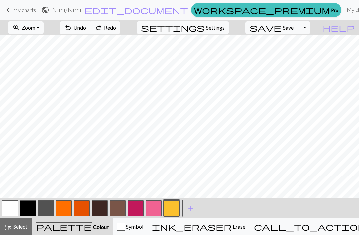
click at [91, 33] on button "undo Undo Undo" at bounding box center [75, 27] width 31 height 13
click at [86, 31] on span "Undo" at bounding box center [80, 27] width 13 height 6
click at [9, 210] on button "button" at bounding box center [10, 209] width 16 height 16
click at [172, 208] on button "button" at bounding box center [172, 209] width 16 height 16
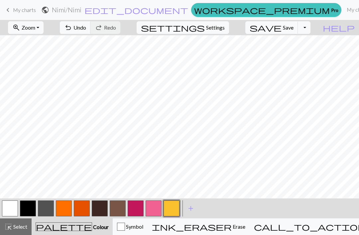
click at [8, 208] on button "button" at bounding box center [10, 209] width 16 height 16
click at [173, 210] on button "button" at bounding box center [172, 209] width 16 height 16
click at [191, 208] on span "add" at bounding box center [191, 208] width 8 height 9
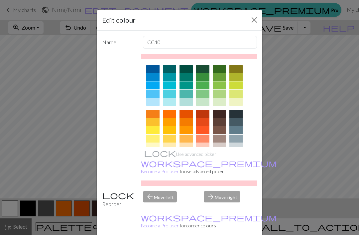
scroll to position [49, 0]
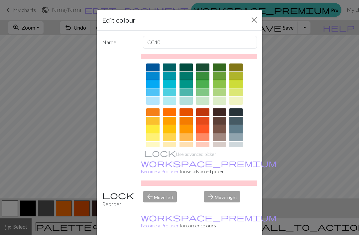
click at [186, 129] on div at bounding box center [186, 129] width 13 height 8
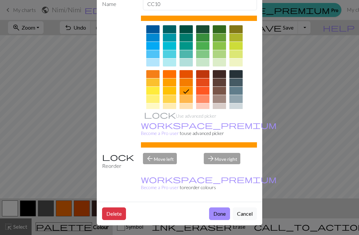
scroll to position [38, 0]
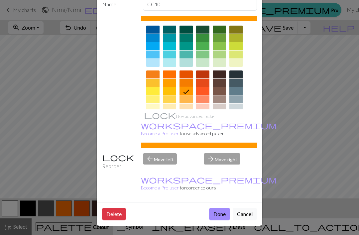
click at [217, 215] on button "Done" at bounding box center [219, 214] width 21 height 13
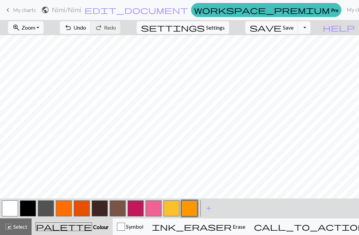
click at [91, 31] on button "undo Undo Undo" at bounding box center [75, 27] width 31 height 13
click at [91, 32] on button "undo Undo Undo" at bounding box center [75, 27] width 31 height 13
click at [86, 30] on span "Undo" at bounding box center [80, 27] width 13 height 6
click at [91, 31] on button "undo Undo Undo" at bounding box center [75, 27] width 31 height 13
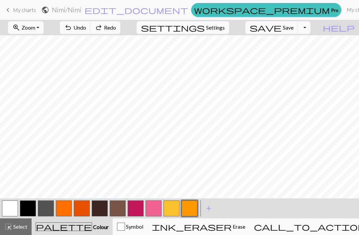
click at [91, 31] on button "undo Undo Undo" at bounding box center [75, 27] width 31 height 13
click at [91, 32] on button "undo Undo Undo" at bounding box center [75, 27] width 31 height 13
click at [7, 208] on button "button" at bounding box center [10, 209] width 16 height 16
click at [190, 210] on button "button" at bounding box center [190, 209] width 16 height 16
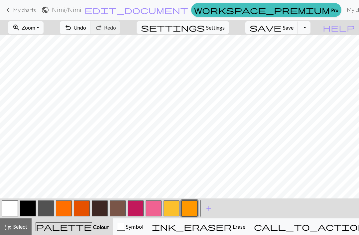
click at [173, 205] on button "button" at bounding box center [172, 209] width 16 height 16
click at [86, 30] on span "Undo" at bounding box center [80, 27] width 13 height 6
click at [86, 31] on span "Undo" at bounding box center [80, 27] width 13 height 6
click at [8, 210] on button "button" at bounding box center [10, 209] width 16 height 16
click at [172, 214] on button "button" at bounding box center [172, 209] width 16 height 16
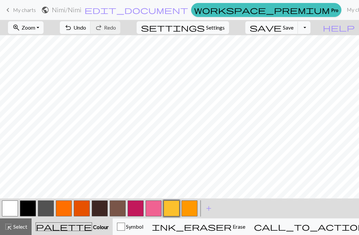
click at [12, 209] on button "button" at bounding box center [10, 209] width 16 height 16
click at [175, 209] on button "button" at bounding box center [172, 209] width 16 height 16
click at [11, 208] on button "button" at bounding box center [10, 209] width 16 height 16
click at [177, 207] on button "button" at bounding box center [172, 209] width 16 height 16
click at [91, 32] on button "undo Undo Undo" at bounding box center [75, 27] width 31 height 13
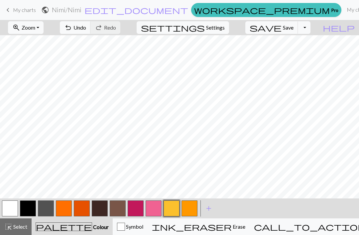
click at [7, 210] on button "button" at bounding box center [10, 209] width 16 height 16
click at [168, 207] on button "button" at bounding box center [172, 209] width 16 height 16
click at [12, 211] on button "button" at bounding box center [10, 209] width 16 height 16
click at [169, 203] on button "button" at bounding box center [172, 209] width 16 height 16
click at [86, 29] on span "Undo" at bounding box center [80, 27] width 13 height 6
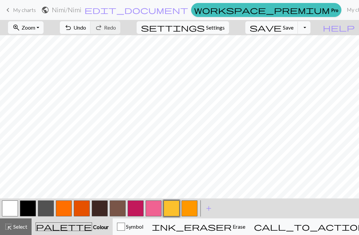
click at [86, 29] on span "Undo" at bounding box center [80, 27] width 13 height 6
click at [86, 30] on span "Undo" at bounding box center [80, 27] width 13 height 6
click at [72, 28] on span "undo" at bounding box center [68, 27] width 8 height 9
click at [72, 27] on span "undo" at bounding box center [68, 27] width 8 height 9
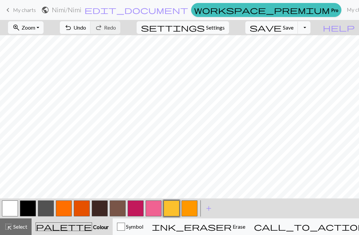
click at [72, 30] on span "undo" at bounding box center [68, 27] width 8 height 9
click at [269, 30] on span "Save" at bounding box center [288, 27] width 11 height 6
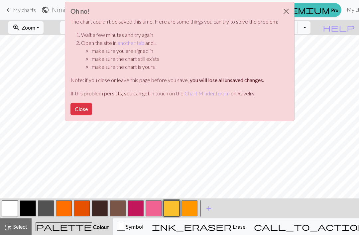
click at [269, 14] on button "Close" at bounding box center [287, 11] width 16 height 19
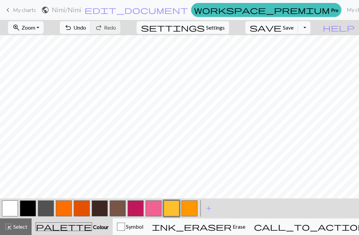
click at [269, 29] on span "Save" at bounding box center [288, 27] width 11 height 6
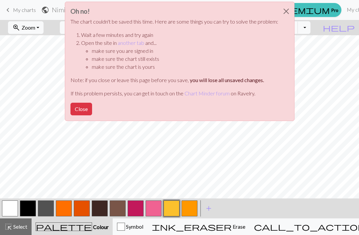
click at [269, 13] on button "Close" at bounding box center [287, 11] width 16 height 19
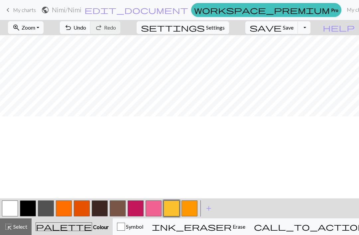
scroll to position [0, 0]
